Goal: Find contact information: Find contact information

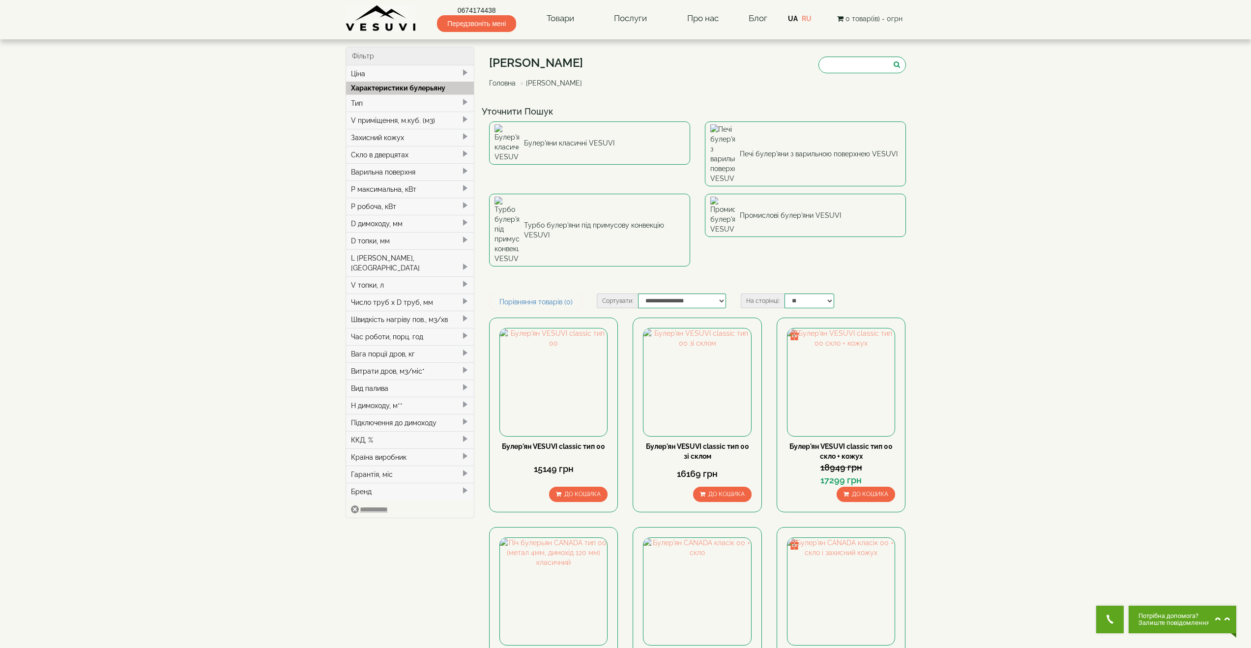
click at [395, 259] on div "L поліна, м" at bounding box center [410, 262] width 128 height 27
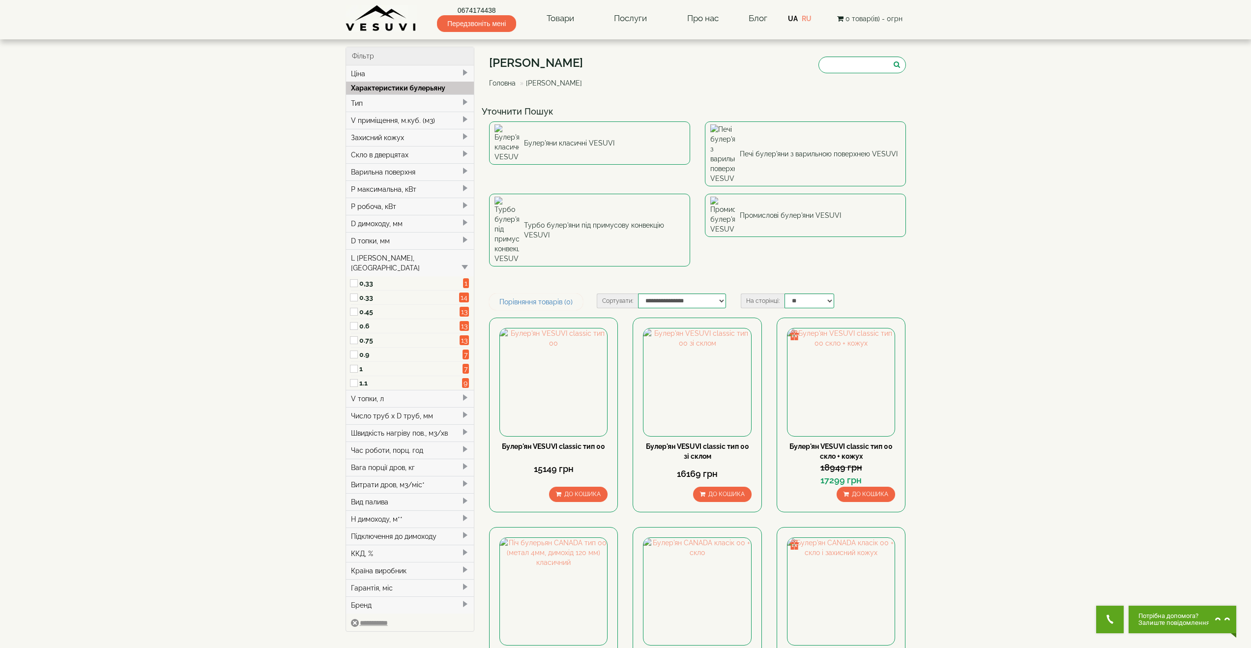
click at [395, 259] on div "L поліна, м" at bounding box center [410, 262] width 128 height 27
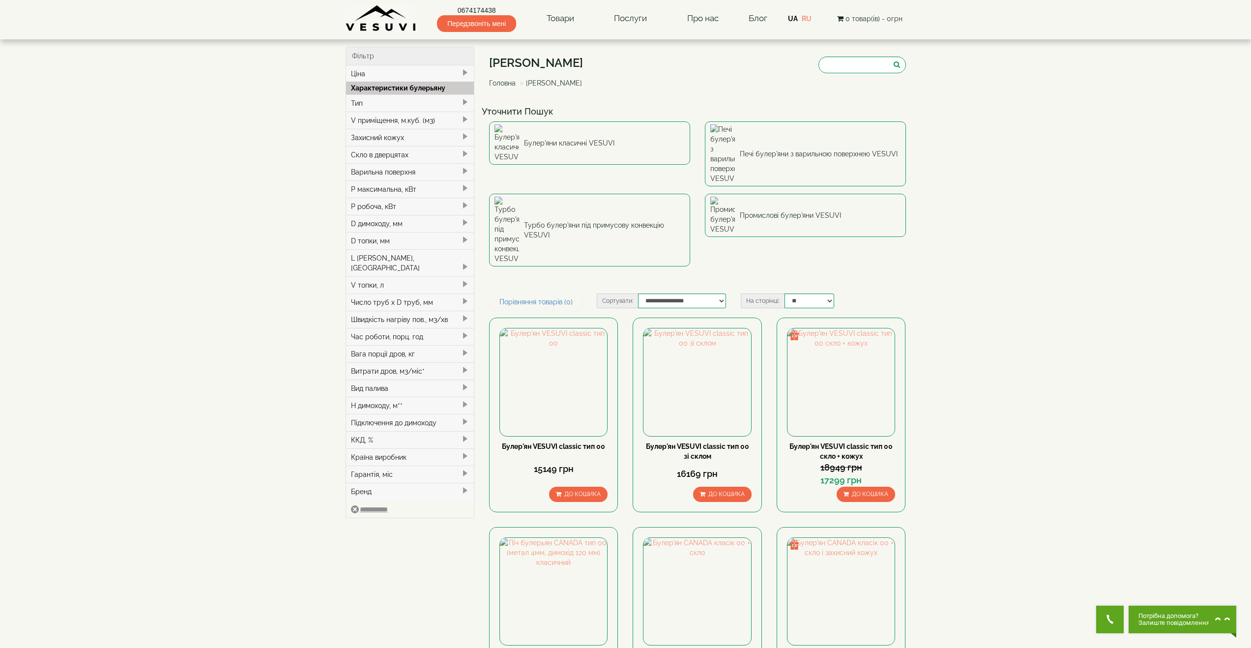
click at [401, 279] on div "V топки, л" at bounding box center [410, 284] width 128 height 17
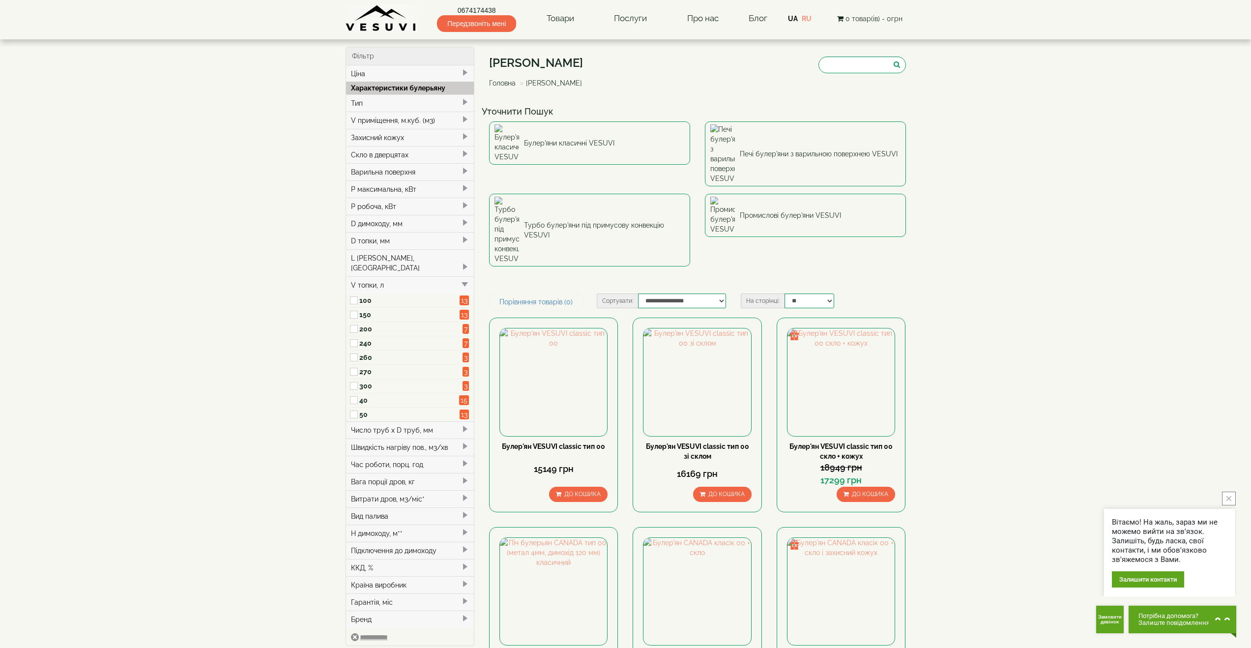
click at [401, 279] on div "V топки, л" at bounding box center [410, 284] width 128 height 17
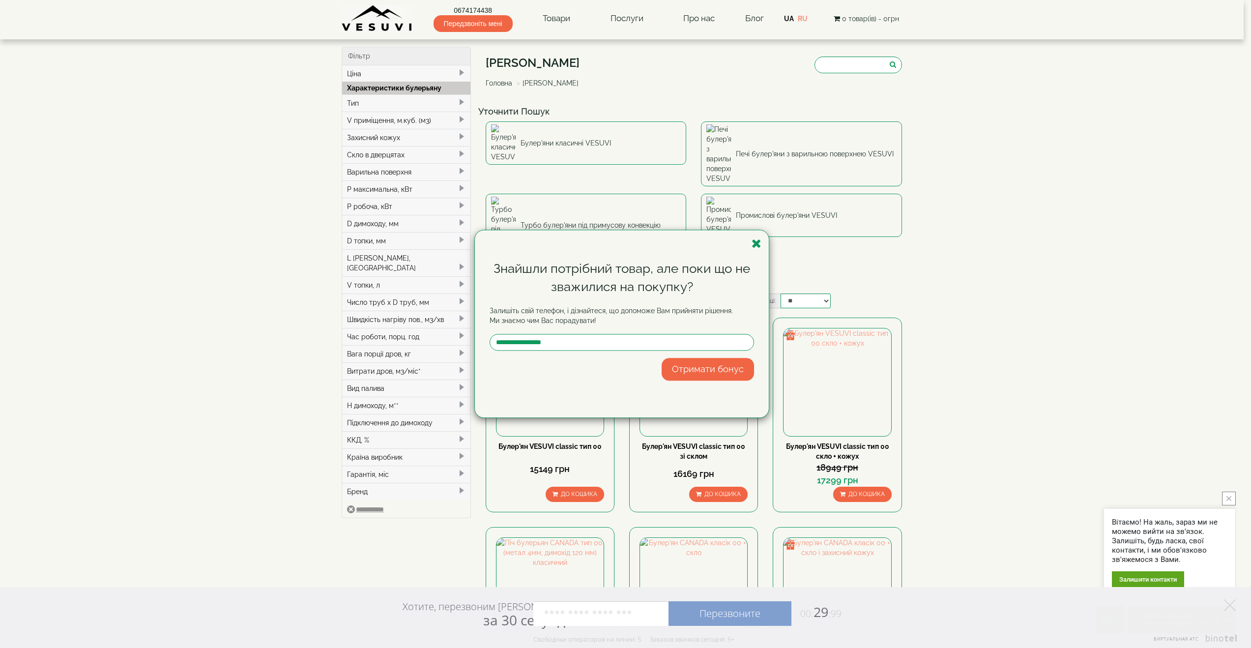
click at [556, 18] on div "Знайшли потрібний товар, але поки що не зважилися на покупку? Залишіть свій тел…" at bounding box center [625, 324] width 1251 height 648
click at [757, 242] on icon "button" at bounding box center [756, 243] width 10 height 12
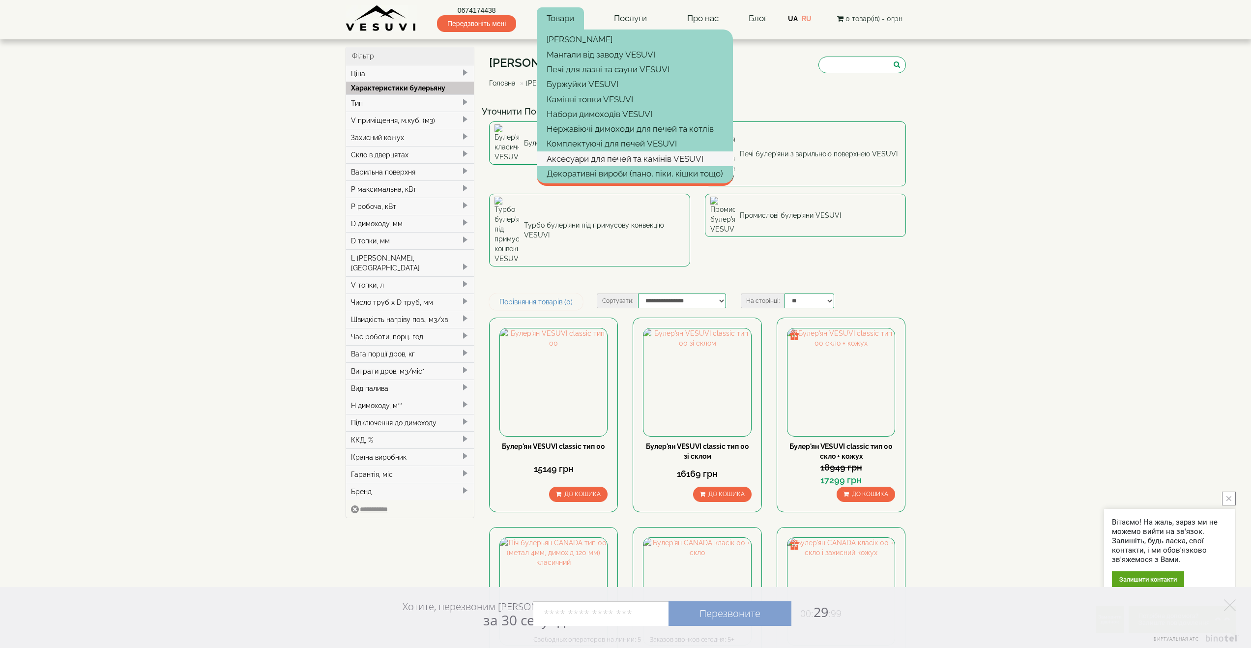
click at [626, 161] on link "Аксесуари для печей та камінів VESUVI" at bounding box center [635, 158] width 196 height 15
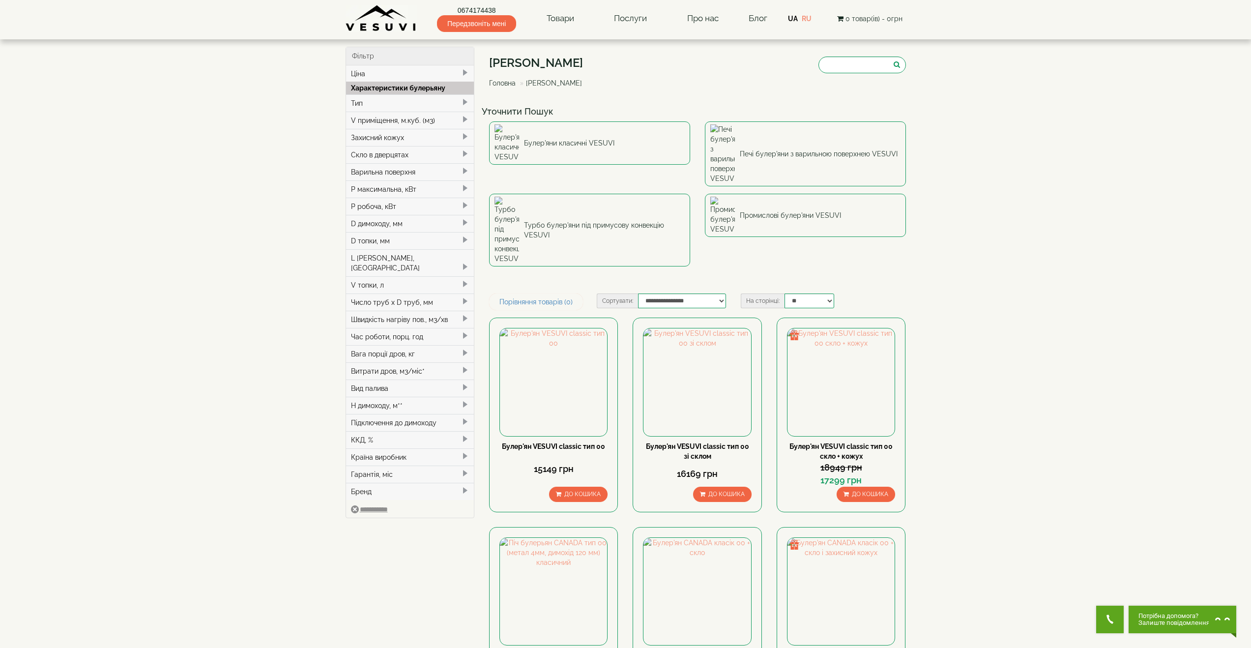
click at [395, 293] on div "Число труб x D труб, мм" at bounding box center [410, 301] width 128 height 17
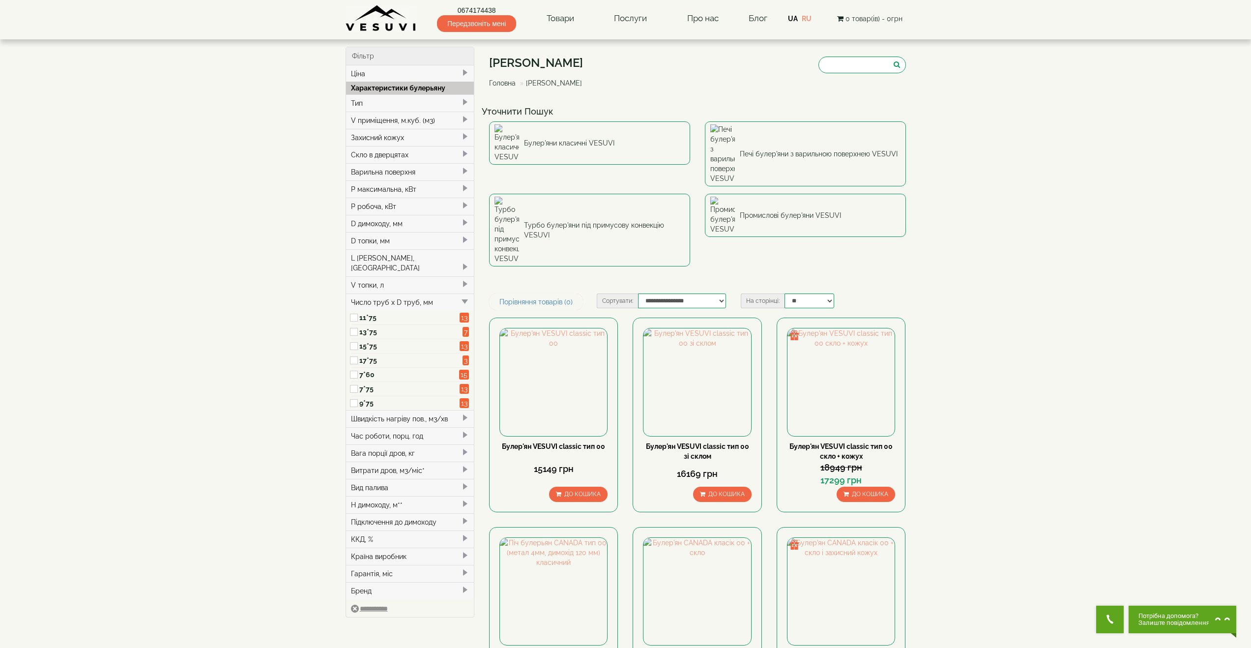
click at [396, 293] on div "Число труб x D труб, мм" at bounding box center [410, 301] width 128 height 17
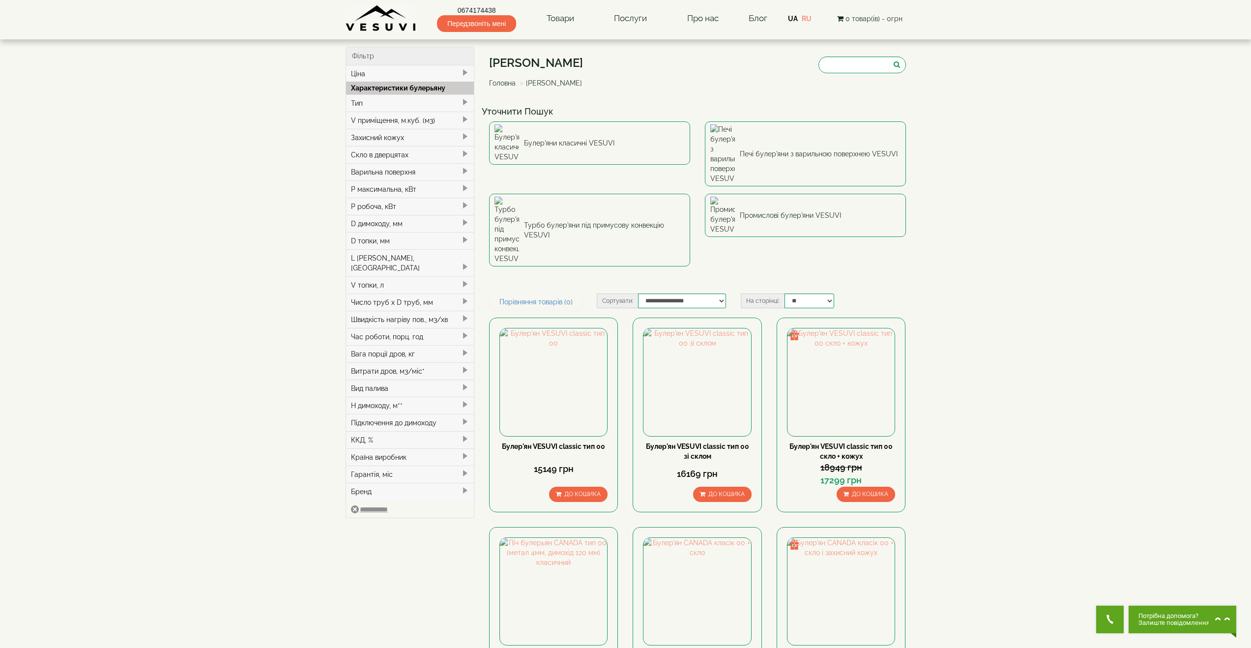
click at [392, 224] on div "D димоходу, мм" at bounding box center [410, 223] width 128 height 17
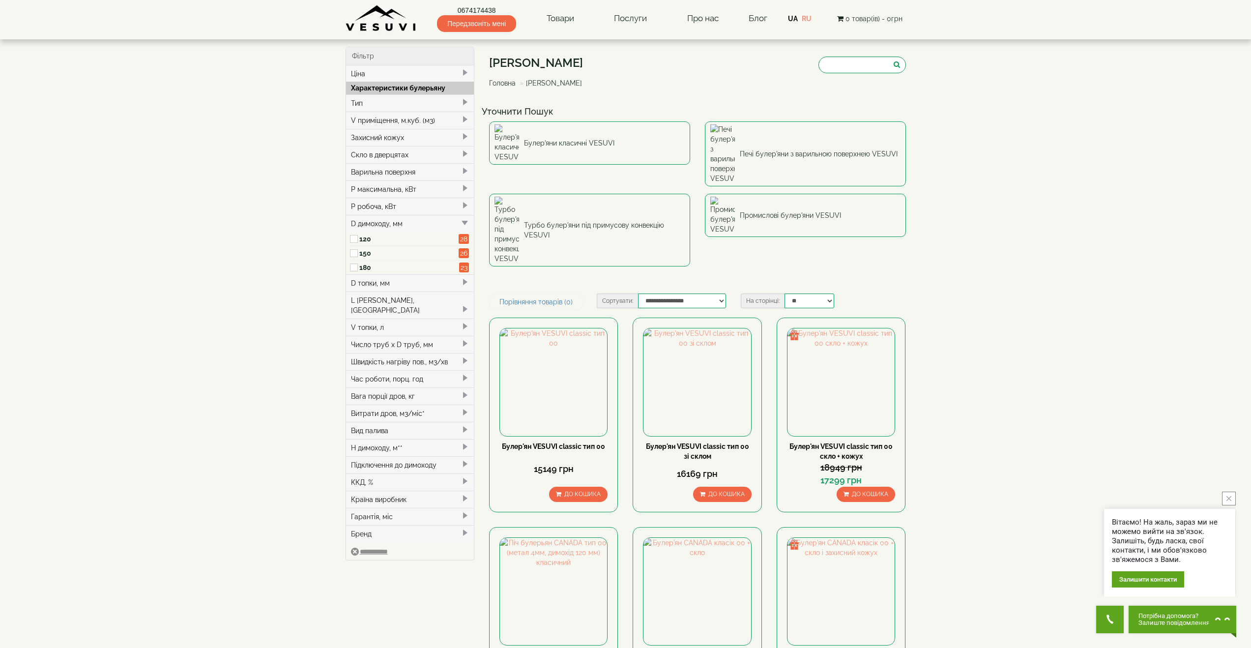
click at [391, 226] on div "D димоходу, мм" at bounding box center [410, 223] width 128 height 17
click at [387, 170] on div "Варильна поверхня" at bounding box center [410, 171] width 128 height 17
click at [392, 172] on div "Варильна поверхня" at bounding box center [410, 171] width 128 height 17
click at [413, 152] on div "Скло в дверцятах" at bounding box center [410, 154] width 128 height 17
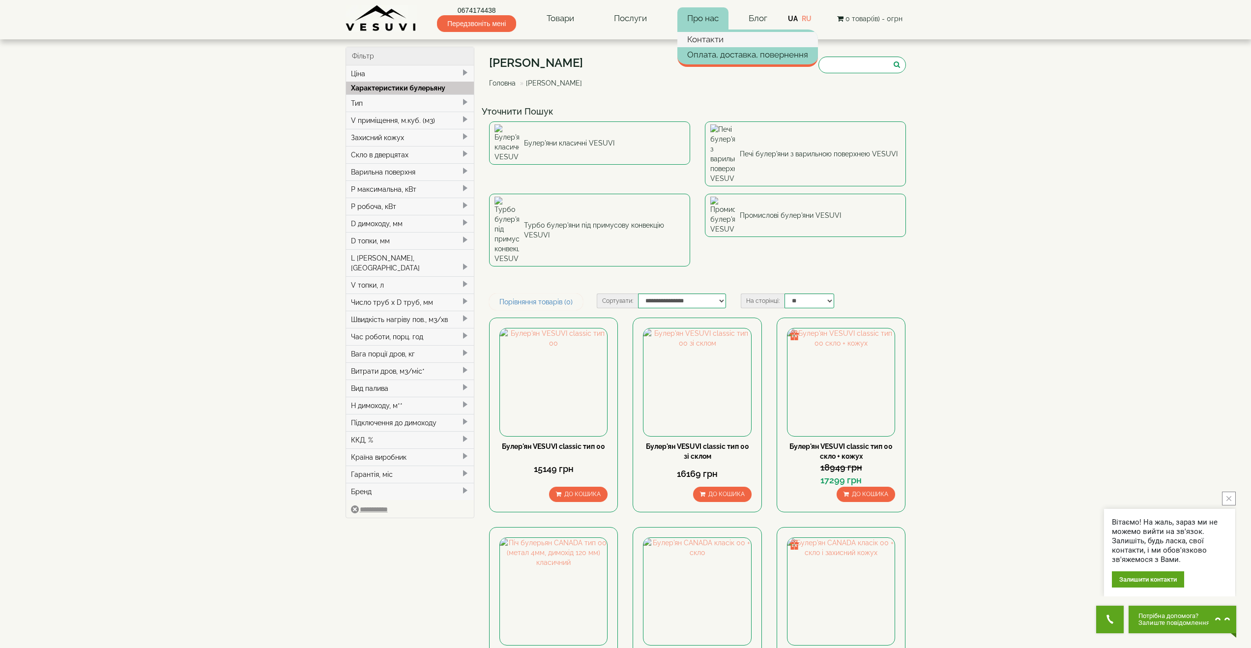
click at [705, 39] on link "Контакти" at bounding box center [747, 39] width 141 height 15
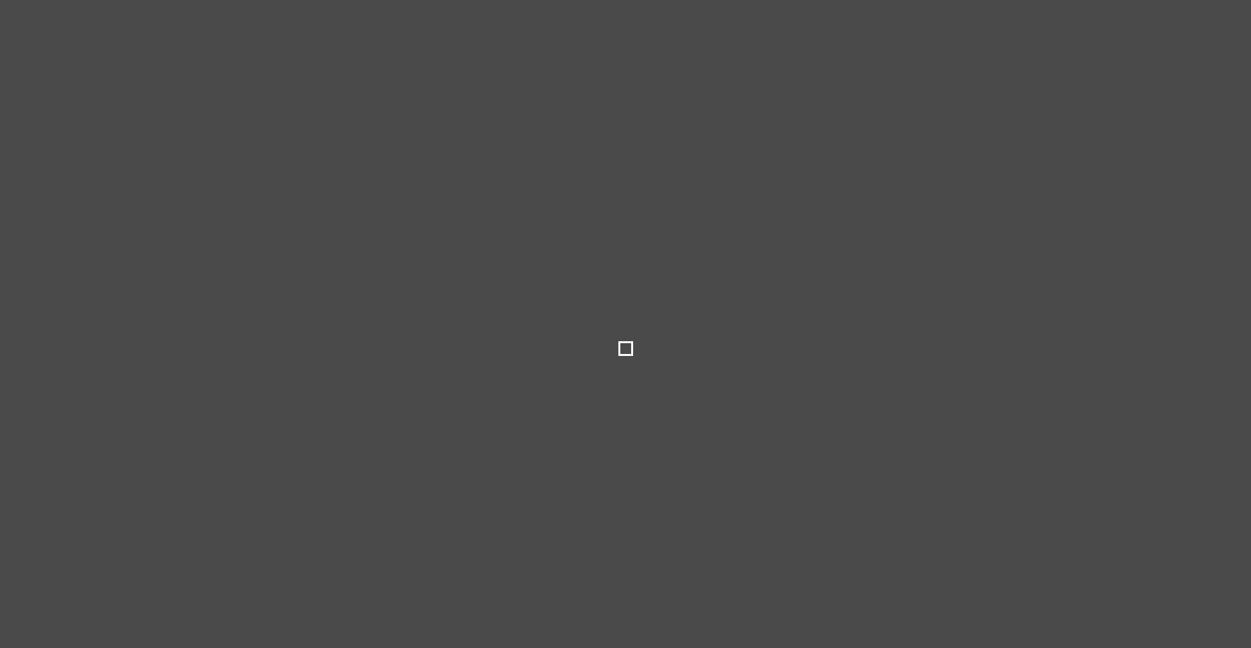
select select
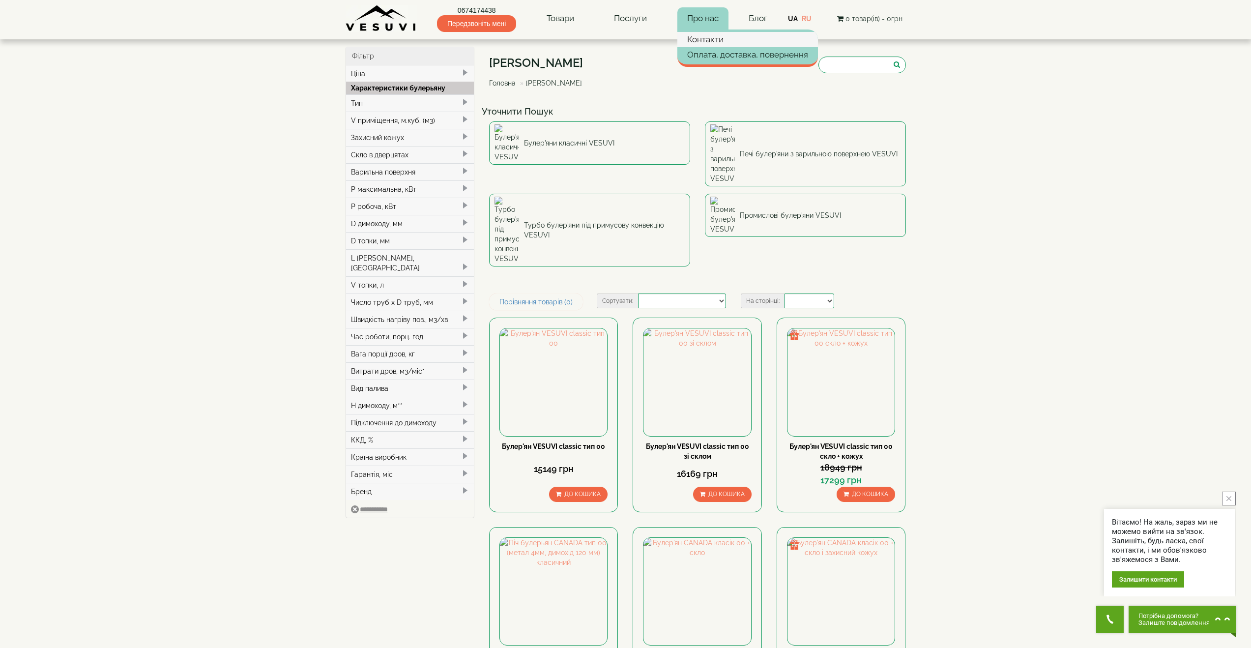
click at [700, 40] on link "Контакти" at bounding box center [747, 39] width 141 height 15
